Goal: Task Accomplishment & Management: Use online tool/utility

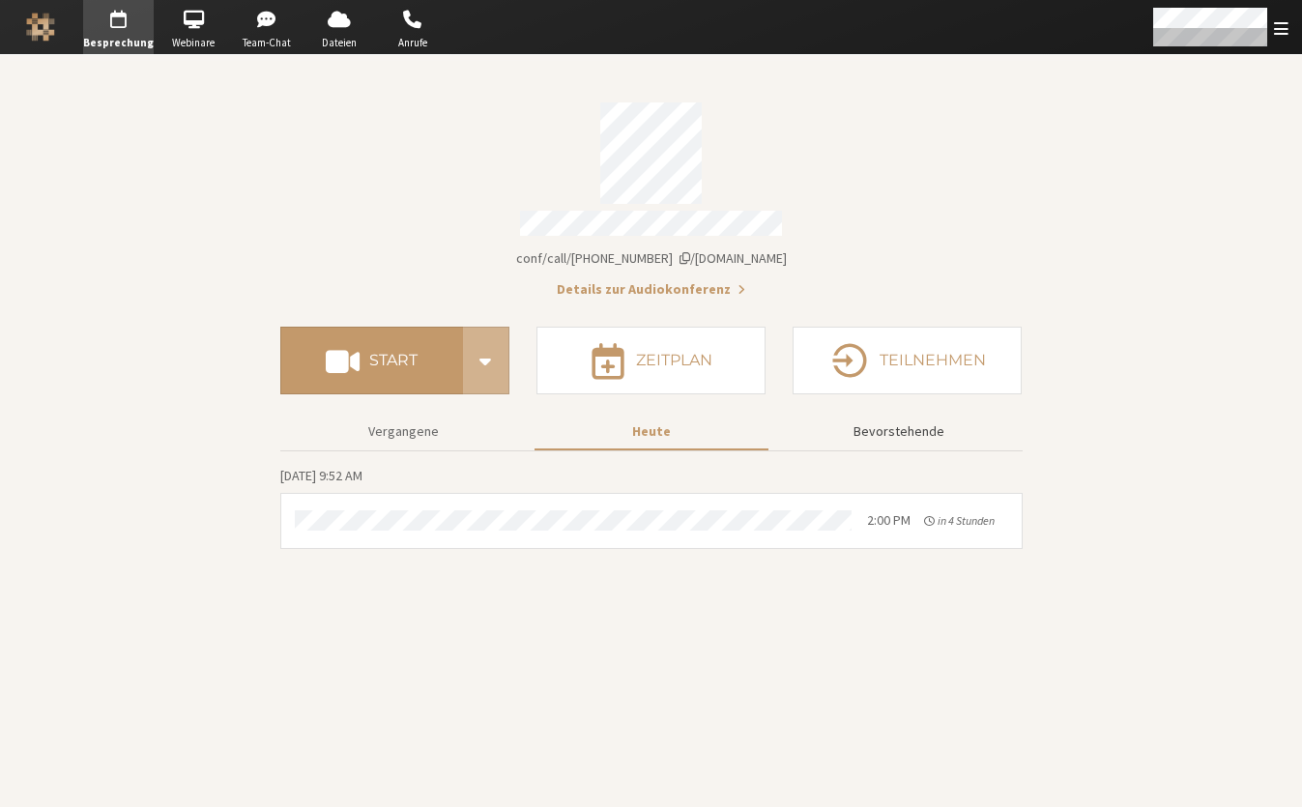
click at [904, 429] on button "Bevorstehende" at bounding box center [899, 432] width 234 height 34
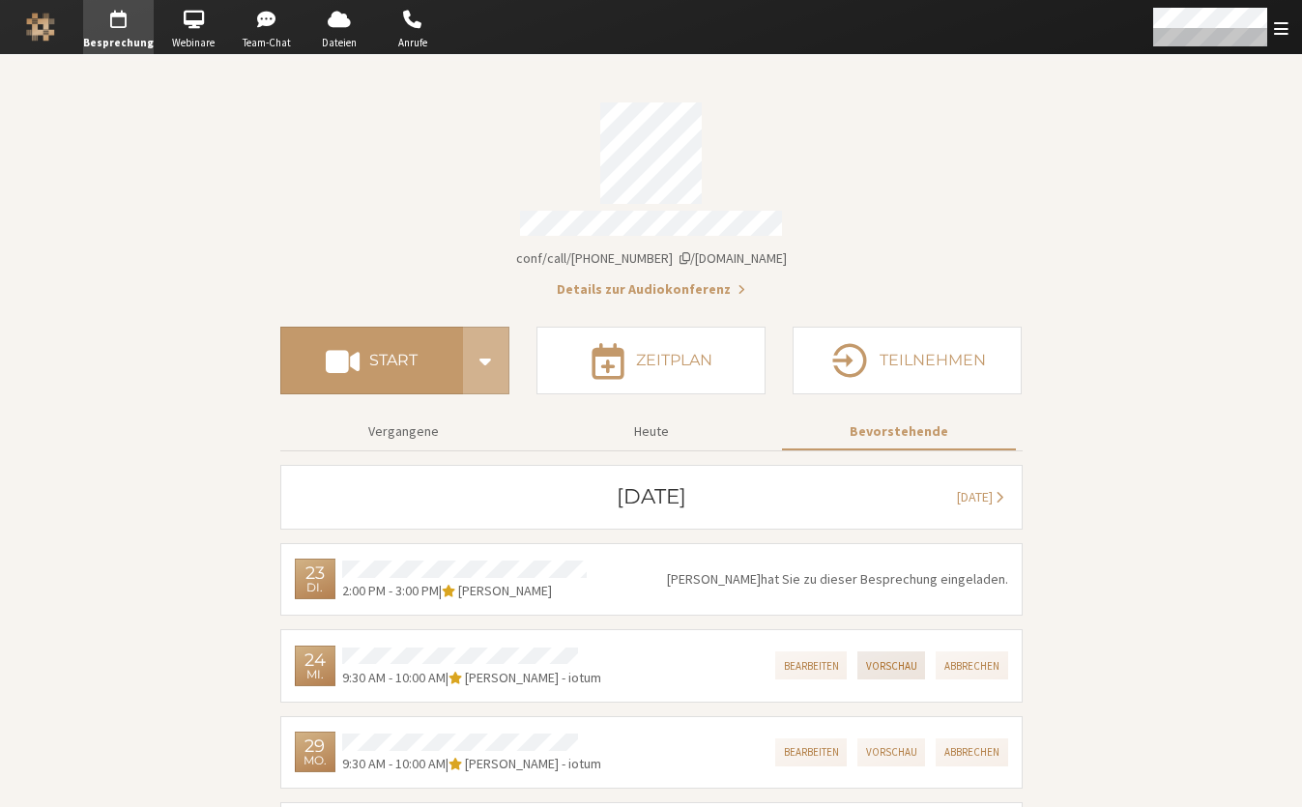
click at [897, 652] on button "Vorschau" at bounding box center [892, 666] width 69 height 28
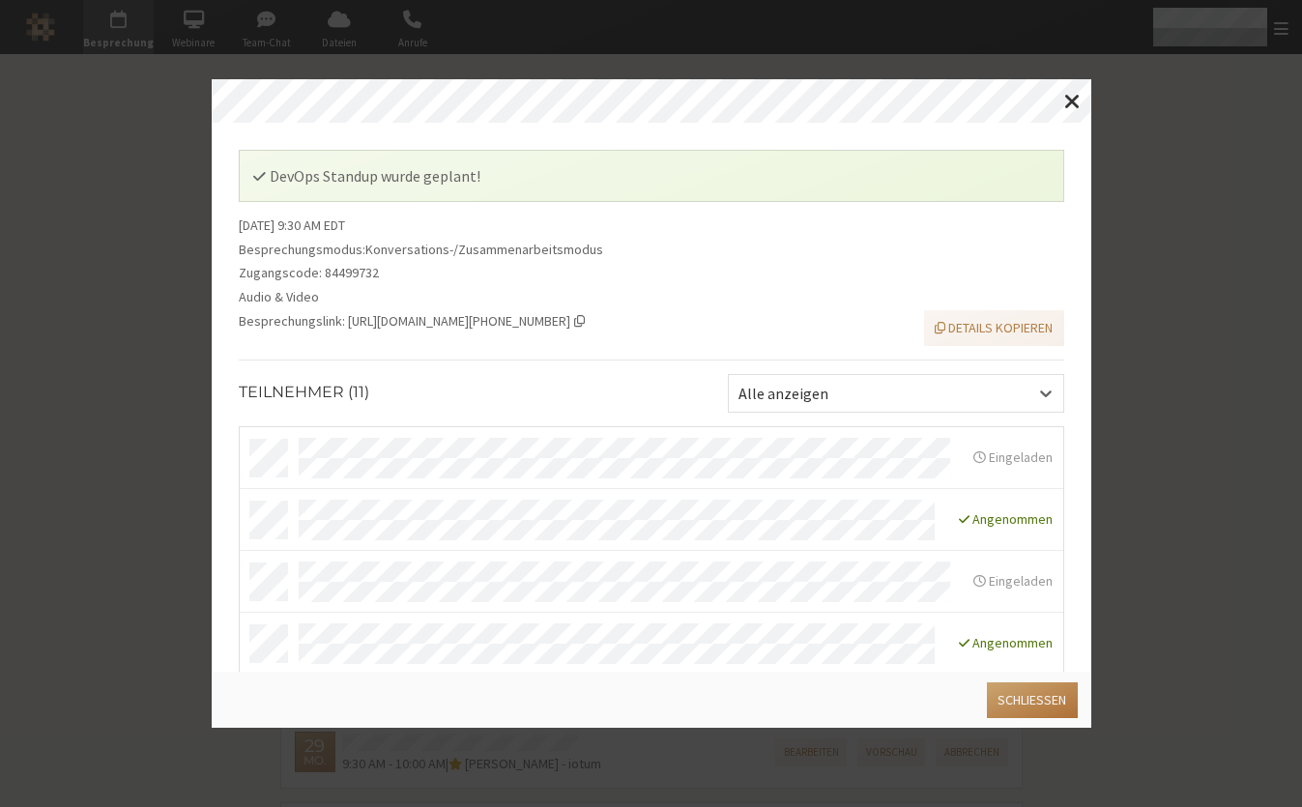
click at [1010, 707] on button "Schließen" at bounding box center [1032, 701] width 90 height 36
